Goal: Find specific page/section: Find specific page/section

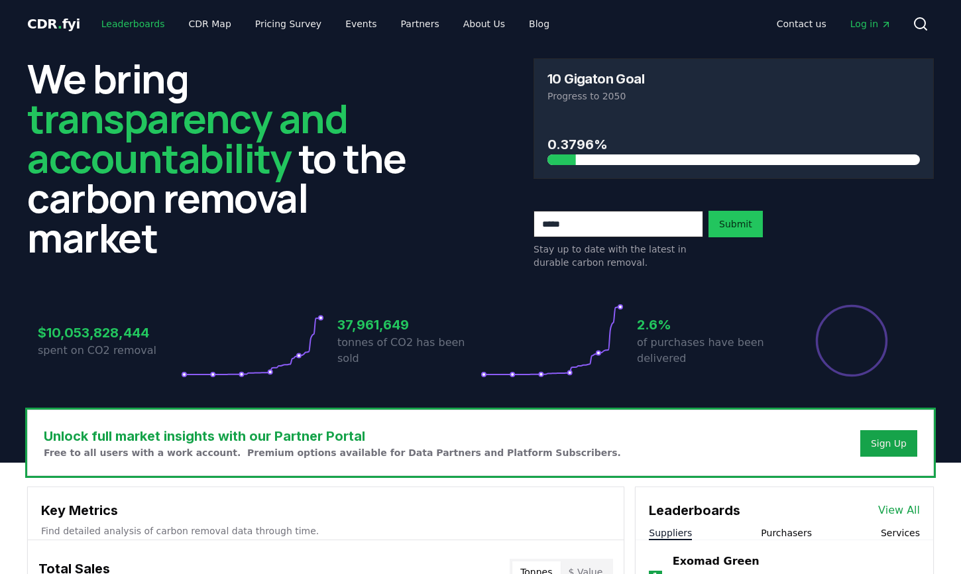
click at [133, 21] on link "Leaderboards" at bounding box center [133, 24] width 85 height 24
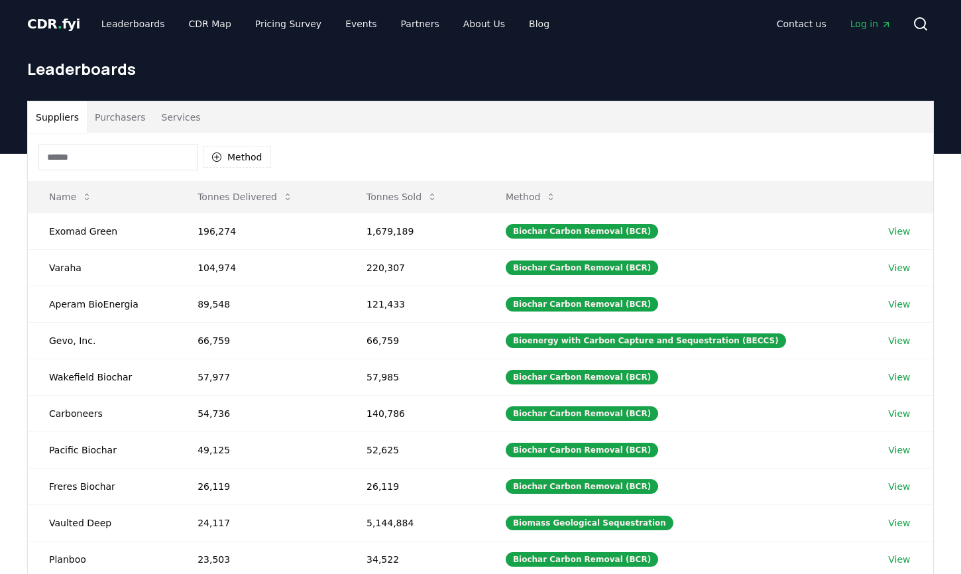
click at [121, 162] on input at bounding box center [117, 157] width 159 height 27
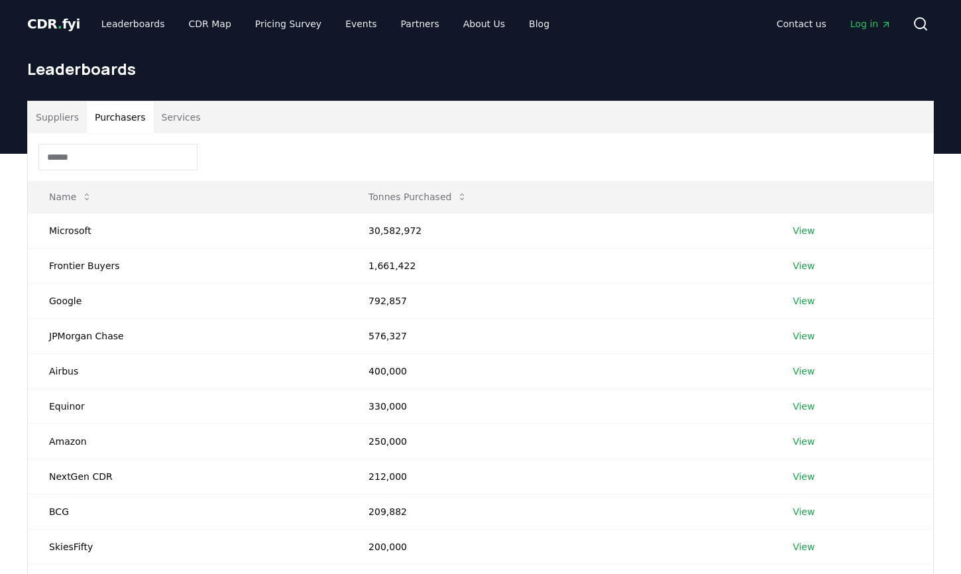
click at [126, 125] on button "Purchasers" at bounding box center [120, 117] width 67 height 32
click at [126, 156] on input at bounding box center [117, 157] width 159 height 27
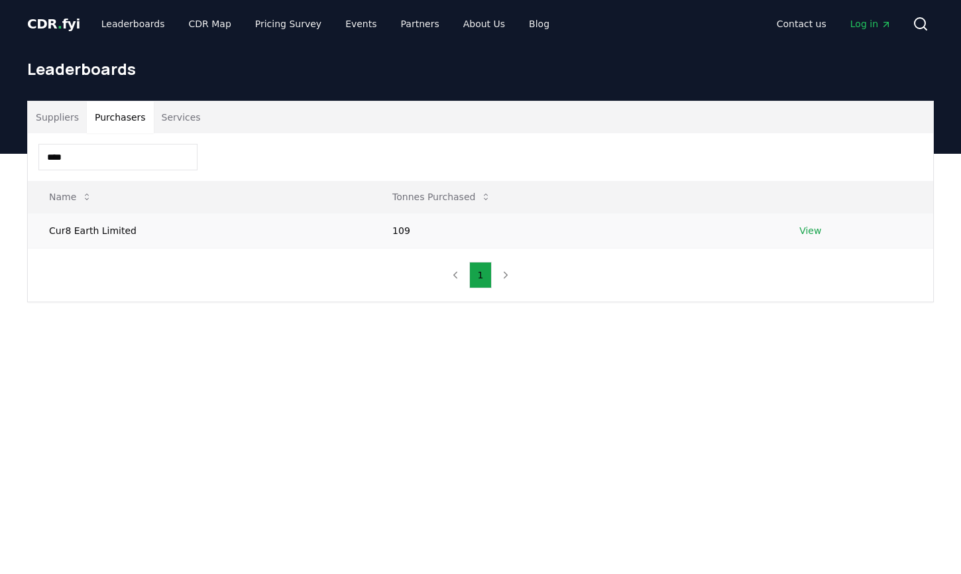
type input "****"
click at [215, 219] on td "Cur8 Earth Limited" at bounding box center [199, 230] width 343 height 35
click at [823, 227] on td "View" at bounding box center [855, 230] width 155 height 35
click at [799, 233] on link "View" at bounding box center [810, 230] width 22 height 13
